Goal: Complete application form

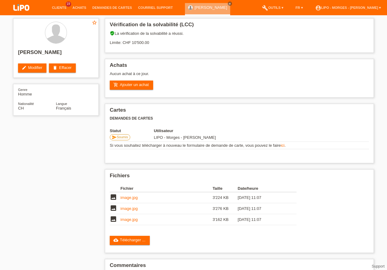
scroll to position [29, 0]
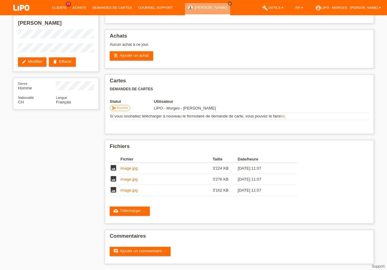
click at [55, 6] on li "Clients 19" at bounding box center [59, 8] width 20 height 16
click at [55, 9] on link "Clients" at bounding box center [59, 8] width 20 height 4
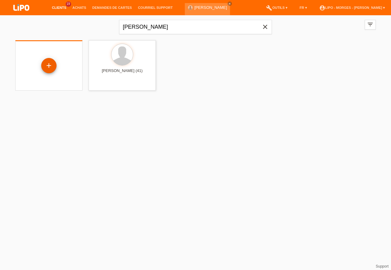
click at [49, 66] on div "+" at bounding box center [48, 65] width 15 height 15
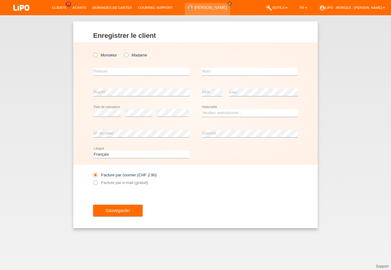
click at [92, 52] on icon at bounding box center [92, 52] width 0 height 0
click at [95, 56] on input "Monsieur" at bounding box center [95, 55] width 4 height 4
radio input "true"
click at [101, 75] on input "text" at bounding box center [141, 72] width 96 height 8
type input "[GEOGRAPHIC_DATA]"
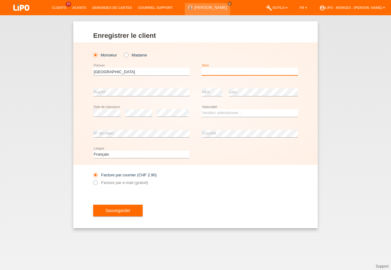
click at [216, 71] on input "text" at bounding box center [250, 72] width 96 height 8
type input "VLATKOVIC"
click at [209, 108] on div "Veuillez sélectionner... Suisse Allemagne Autriche Liechtenstein ------------ A…" at bounding box center [250, 113] width 96 height 21
click at [202, 109] on select "Veuillez sélectionner... Suisse Allemagne Autriche Liechtenstein ------------ A…" at bounding box center [250, 112] width 96 height 7
select select "CH"
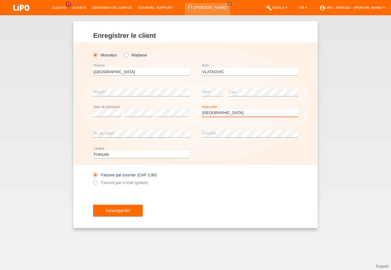
click at [0, 0] on option "Suisse" at bounding box center [0, 0] width 0 height 0
click at [214, 174] on div "Facture par courrier (CHF 2.90) Facture par e-mail (gratuit)" at bounding box center [195, 179] width 205 height 28
click at [92, 180] on icon at bounding box center [92, 180] width 0 height 0
click at [95, 185] on input "Facture par e-mail (gratuit)" at bounding box center [95, 185] width 4 height 8
radio input "true"
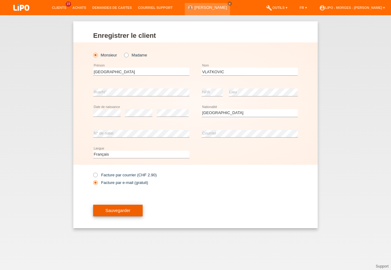
click at [111, 213] on span "Sauvegarder" at bounding box center [117, 210] width 25 height 5
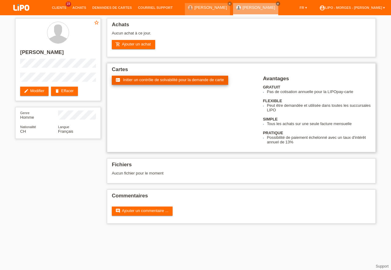
click at [148, 79] on span "Initier un contrôle de solvabilité pour la demande de carte" at bounding box center [173, 80] width 101 height 5
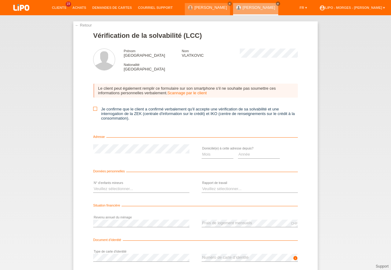
click at [93, 108] on icon at bounding box center [95, 109] width 4 height 4
click at [93, 108] on input "Je confirme que le client a confirmé verbalement qu'il accepte une vérification…" at bounding box center [95, 109] width 4 height 4
checkbox input "true"
click at [202, 151] on select "Mois 01 02 03 04 05 06 07 08 09 10" at bounding box center [218, 154] width 32 height 7
select select "06"
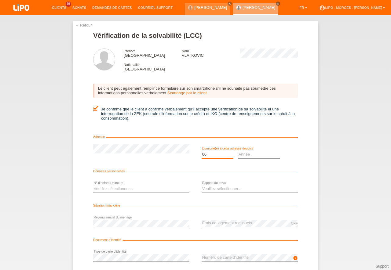
click at [0, 0] on option "06" at bounding box center [0, 0] width 0 height 0
click at [238, 151] on select "Année 2025 2024 2023 2022 2021 2020 2019 2018 2017 2016 2015 2014 2013 2012 201…" at bounding box center [259, 154] width 42 height 7
select select "1985"
click at [0, 0] on option "1985" at bounding box center [0, 0] width 0 height 0
click at [93, 185] on select "Veuillez sélectionner... 0 1 2 3 4 5 6 7 8 9" at bounding box center [141, 188] width 96 height 7
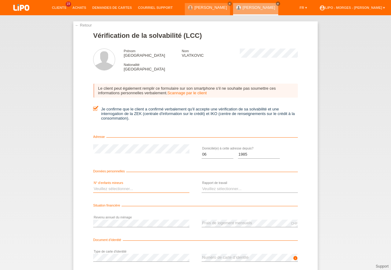
select select "0"
click at [0, 0] on option "0" at bounding box center [0, 0] width 0 height 0
click at [202, 185] on select "Veuillez sélectionner... A durée indéterminée A durée déterminée Apprenti/étudi…" at bounding box center [250, 188] width 96 height 7
select select "UNLIMITED"
click at [0, 0] on option "A durée indéterminée" at bounding box center [0, 0] width 0 height 0
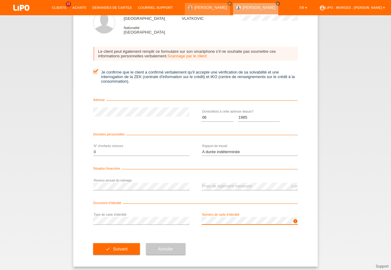
scroll to position [40, 0]
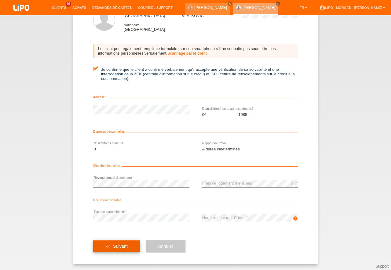
click at [115, 243] on button "check Suivant" at bounding box center [116, 247] width 47 height 12
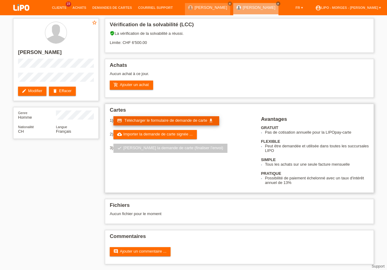
click at [160, 122] on span "Télécharger le formulaire de demande de carte" at bounding box center [165, 120] width 83 height 5
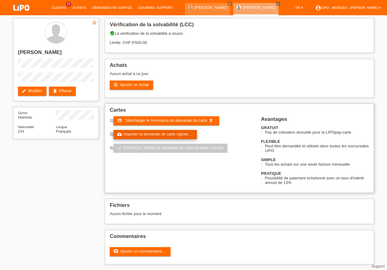
click at [159, 134] on link "cloud_upload Importer la demande de carte signée ..." at bounding box center [155, 134] width 84 height 9
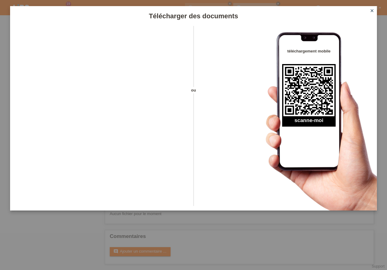
click at [372, 9] on icon "close" at bounding box center [371, 10] width 5 height 5
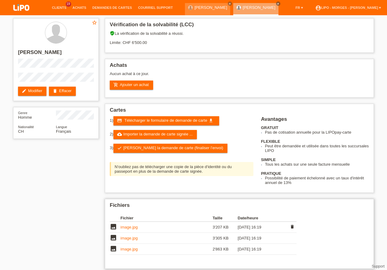
click at [133, 225] on td "image.jpg" at bounding box center [166, 227] width 92 height 11
click at [132, 227] on link "image.jpg" at bounding box center [128, 227] width 17 height 5
click at [126, 241] on td "image.jpg" at bounding box center [166, 238] width 92 height 11
click at [127, 238] on link "image.jpg" at bounding box center [128, 238] width 17 height 5
click at [131, 249] on link "image.jpg" at bounding box center [128, 249] width 17 height 5
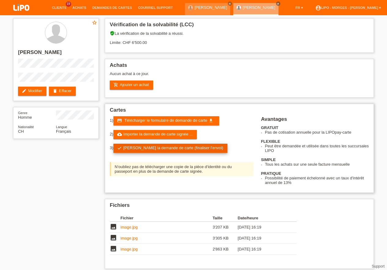
click at [164, 148] on link "check Soumettre la demande de carte (finaliser l’envoi)" at bounding box center [170, 148] width 114 height 9
